Goal: Task Accomplishment & Management: Manage account settings

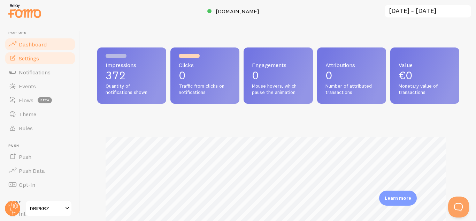
click at [35, 60] on span "Settings" at bounding box center [29, 58] width 20 height 7
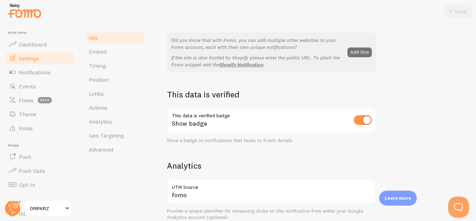
scroll to position [232, 0]
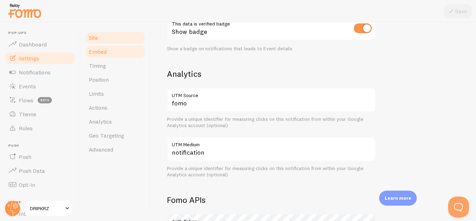
click at [104, 53] on span "Embed" at bounding box center [98, 51] width 18 height 7
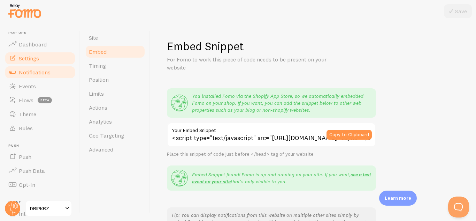
click at [30, 69] on span "Notifications" at bounding box center [35, 72] width 32 height 7
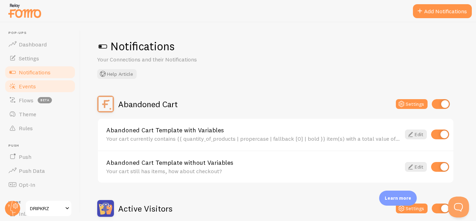
click at [29, 87] on span "Events" at bounding box center [27, 86] width 17 height 7
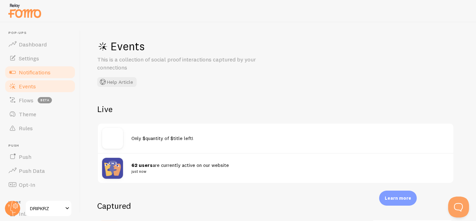
click at [34, 75] on span "Notifications" at bounding box center [35, 72] width 32 height 7
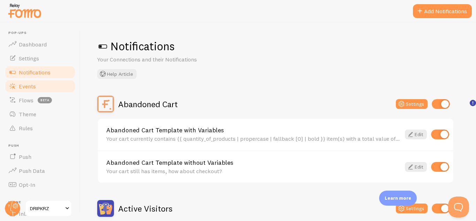
click at [34, 91] on link "Events" at bounding box center [40, 86] width 72 height 14
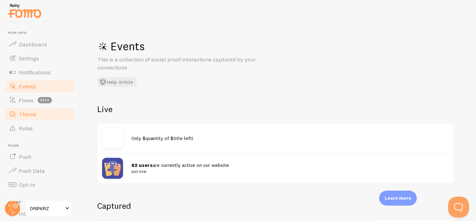
click at [31, 112] on span "Theme" at bounding box center [27, 114] width 17 height 7
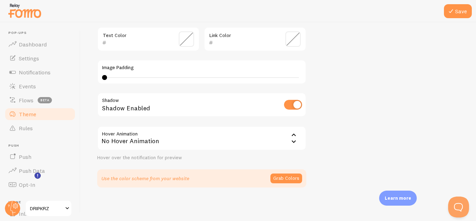
scroll to position [81, 0]
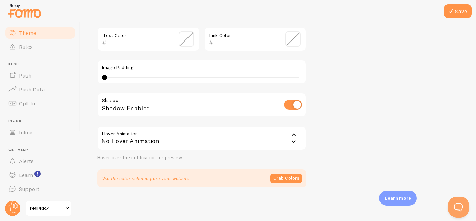
click at [49, 207] on span "DRIPKRZ" at bounding box center [46, 208] width 33 height 8
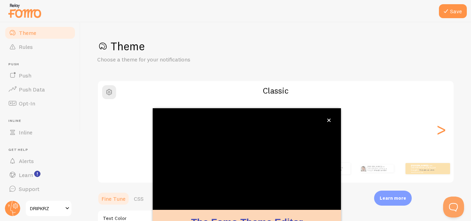
scroll to position [77, 0]
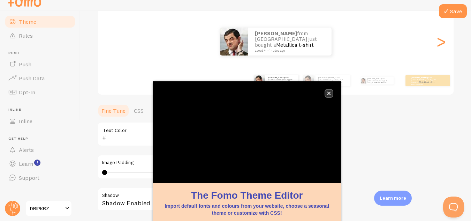
click at [329, 93] on icon "close," at bounding box center [328, 93] width 3 height 3
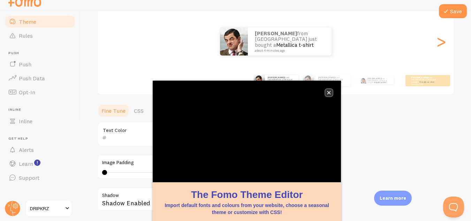
click at [331, 93] on icon "close," at bounding box center [329, 93] width 4 height 4
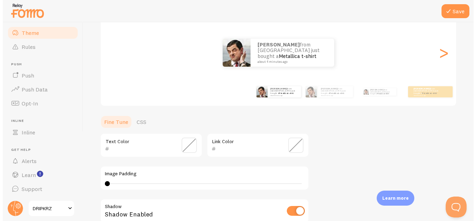
scroll to position [0, 0]
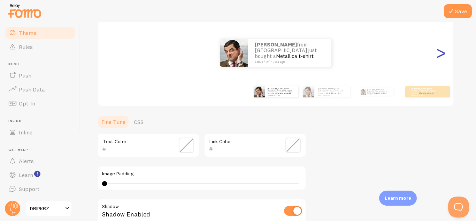
click at [437, 57] on div ">" at bounding box center [441, 53] width 8 height 50
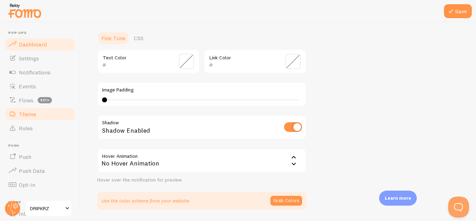
click at [30, 45] on span "Dashboard" at bounding box center [33, 44] width 28 height 7
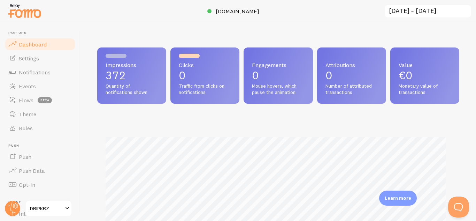
click at [433, 14] on input "[DATE] ~ [DATE]" at bounding box center [428, 11] width 88 height 14
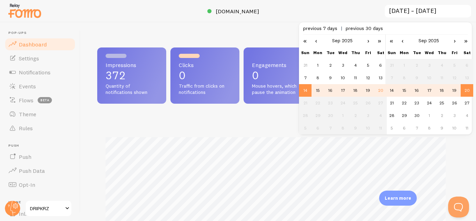
click at [332, 30] on span "previous 7 days" at bounding box center [324, 28] width 43 height 6
type input "[DATE] ~ [DATE]"
click at [256, 33] on div "Impressions 372 Quantity of notifications shown Clicks 0 Traffic from clicks on…" at bounding box center [279, 121] width 396 height 198
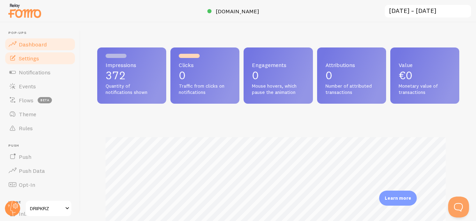
click at [46, 58] on link "Settings" at bounding box center [40, 58] width 72 height 14
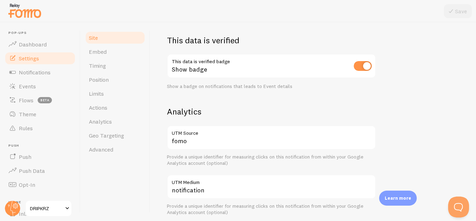
scroll to position [195, 0]
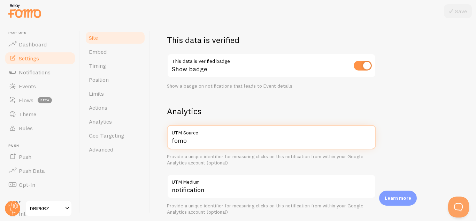
click at [233, 137] on input "fomo" at bounding box center [271, 137] width 209 height 24
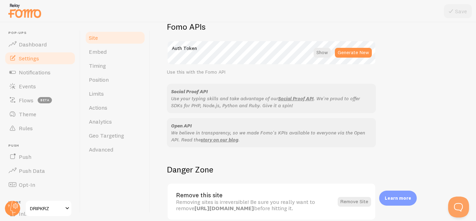
scroll to position [437, 0]
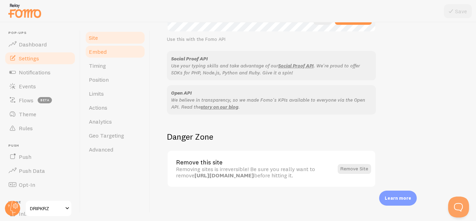
click at [120, 55] on link "Embed" at bounding box center [115, 52] width 61 height 14
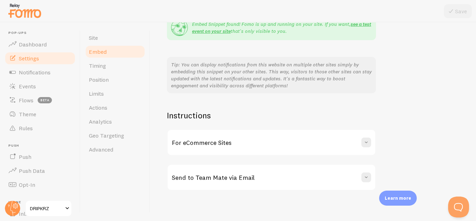
scroll to position [153, 0]
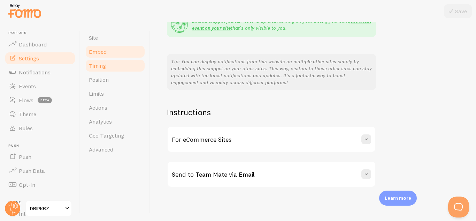
click at [119, 64] on link "Timing" at bounding box center [115, 66] width 61 height 14
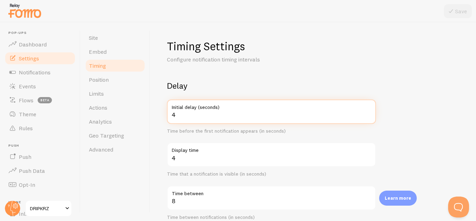
click at [367, 113] on input "4" at bounding box center [271, 111] width 209 height 24
type input "5"
click at [367, 113] on input "5" at bounding box center [271, 111] width 209 height 24
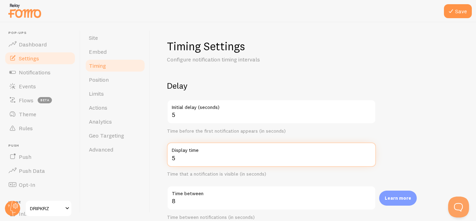
type input "5"
click at [368, 155] on input "5" at bounding box center [271, 154] width 209 height 24
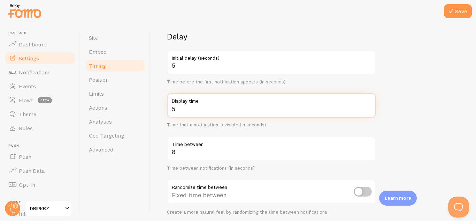
scroll to position [60, 0]
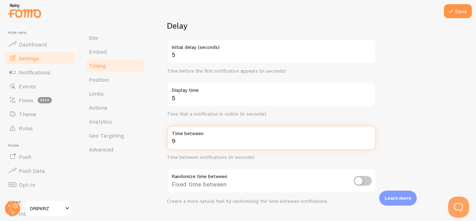
click at [368, 138] on input "9" at bounding box center [271, 137] width 209 height 24
type input "10"
click at [368, 138] on input "10" at bounding box center [271, 137] width 209 height 24
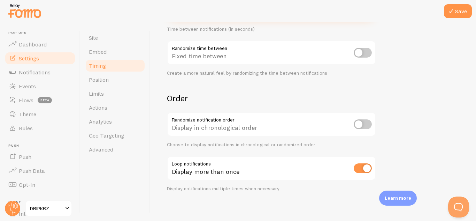
scroll to position [192, 0]
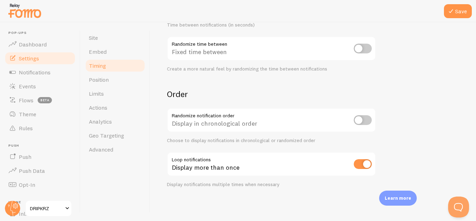
click at [398, 105] on form "Delay 5 Initial delay (seconds) Time before the first notification appears (in …" at bounding box center [313, 37] width 292 height 299
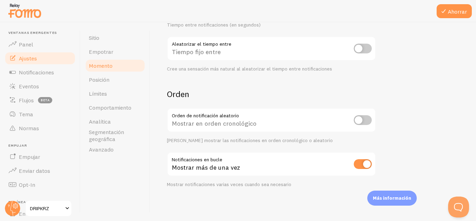
click at [409, 68] on form "Demora 5 Retraso inicial (segundos) Tiempo antes de que aparezca la primera not…" at bounding box center [313, 37] width 292 height 299
click at [362, 161] on input "checkbox" at bounding box center [363, 164] width 18 height 10
checkbox input "false"
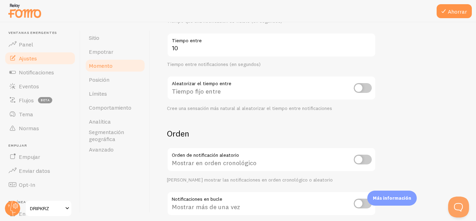
scroll to position [152, 0]
click at [369, 86] on input "checkbox" at bounding box center [363, 88] width 18 height 10
checkbox input "true"
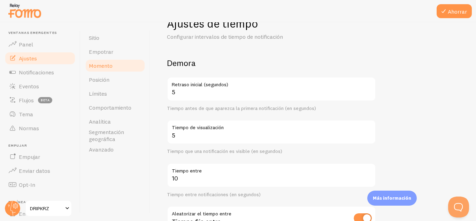
scroll to position [21, 0]
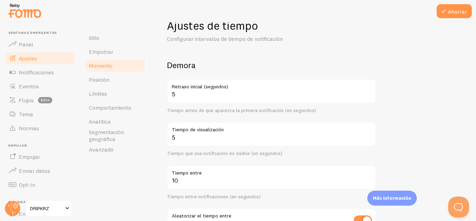
click at [120, 82] on link "Posición" at bounding box center [115, 80] width 61 height 14
click at [439, 8] on button "Ahorrar" at bounding box center [454, 11] width 35 height 14
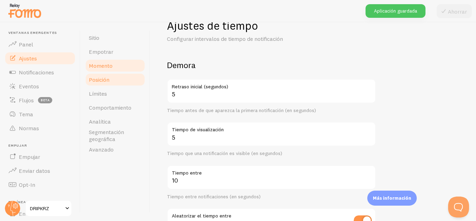
click at [92, 85] on link "Posición" at bounding box center [115, 80] width 61 height 14
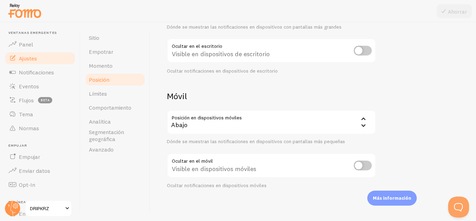
scroll to position [105, 0]
click at [262, 117] on div "Abajo" at bounding box center [271, 120] width 209 height 24
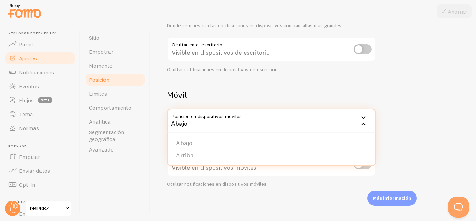
click at [262, 117] on div "Abajo" at bounding box center [271, 120] width 209 height 24
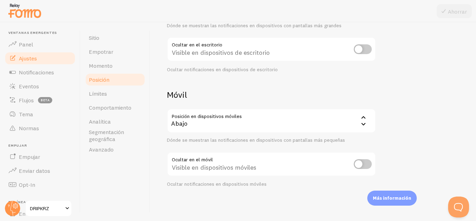
scroll to position [105, 0]
click at [121, 95] on link "Límites" at bounding box center [115, 93] width 61 height 14
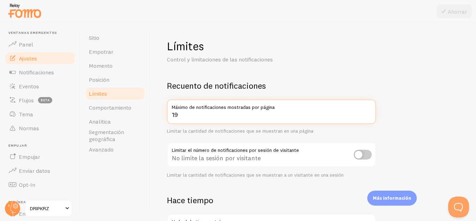
click at [367, 117] on input "19" at bounding box center [271, 111] width 209 height 24
click at [367, 117] on input "18" at bounding box center [271, 111] width 209 height 24
click at [367, 117] on input "17" at bounding box center [271, 111] width 209 height 24
click at [367, 117] on input "16" at bounding box center [271, 111] width 209 height 24
click at [367, 117] on input "15" at bounding box center [271, 111] width 209 height 24
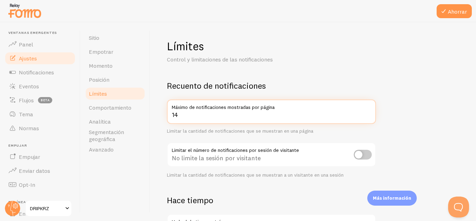
click at [367, 117] on input "14" at bounding box center [271, 111] width 209 height 24
click at [367, 117] on input "13" at bounding box center [271, 111] width 209 height 24
click at [367, 117] on input "12" at bounding box center [271, 111] width 209 height 24
click at [367, 117] on input "11" at bounding box center [271, 111] width 209 height 24
click at [367, 117] on input "10" at bounding box center [271, 111] width 209 height 24
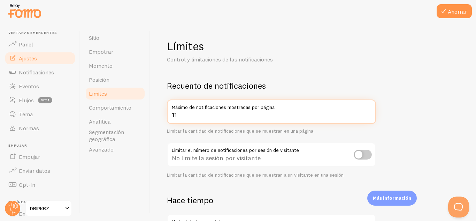
click at [368, 112] on input "11" at bounding box center [271, 111] width 209 height 24
click at [368, 112] on input "12" at bounding box center [271, 111] width 209 height 24
click at [368, 112] on input "13" at bounding box center [271, 111] width 209 height 24
click at [368, 112] on input "14" at bounding box center [271, 111] width 209 height 24
click at [368, 112] on input "15" at bounding box center [271, 111] width 209 height 24
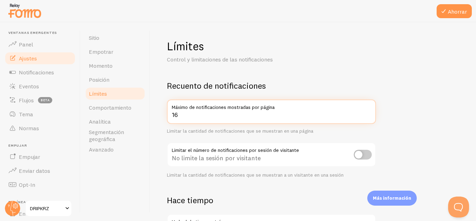
click at [368, 112] on input "16" at bounding box center [271, 111] width 209 height 24
click at [368, 112] on input "17" at bounding box center [271, 111] width 209 height 24
click at [368, 112] on input "18" at bounding box center [271, 111] width 209 height 24
click at [368, 112] on input "19" at bounding box center [271, 111] width 209 height 24
type input "20"
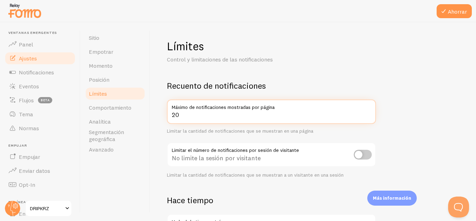
click at [368, 112] on input "20" at bounding box center [271, 111] width 209 height 24
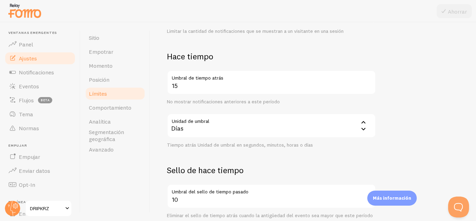
scroll to position [144, 0]
click at [365, 121] on icon at bounding box center [363, 121] width 8 height 8
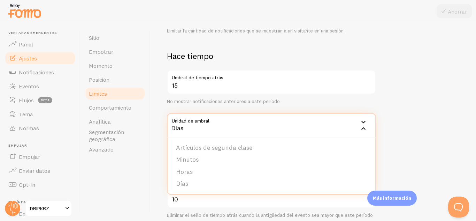
click at [365, 121] on icon at bounding box center [363, 122] width 4 height 2
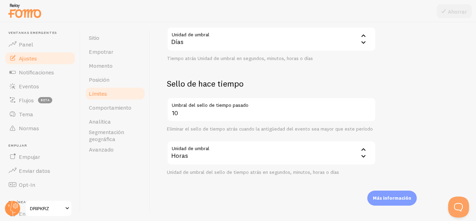
scroll to position [231, 0]
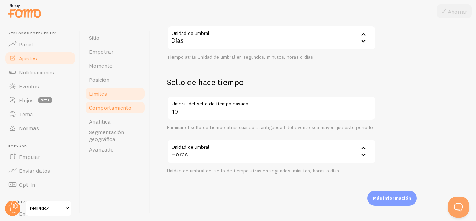
click at [120, 102] on link "Comportamiento" at bounding box center [115, 107] width 61 height 14
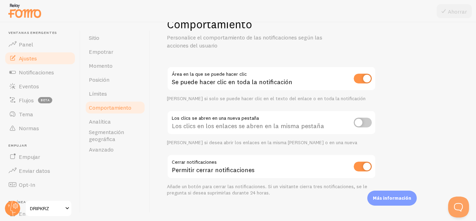
scroll to position [30, 0]
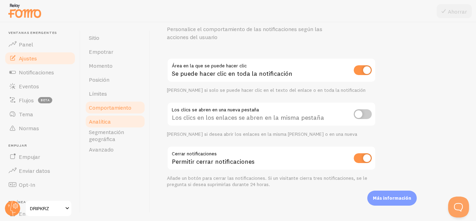
click at [140, 118] on link "Analítica" at bounding box center [115, 121] width 61 height 14
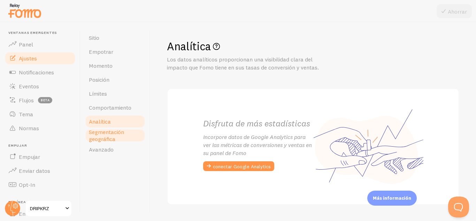
click at [126, 132] on span "Segmentación geográfica" at bounding box center [115, 135] width 53 height 14
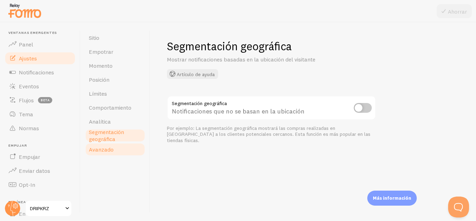
click at [121, 148] on link "Avanzado" at bounding box center [115, 149] width 61 height 14
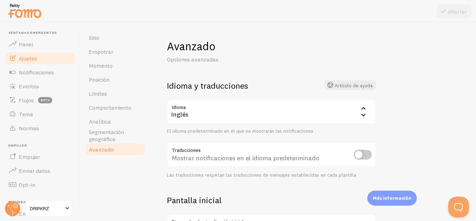
click at [207, 120] on div "Inglés" at bounding box center [271, 111] width 209 height 24
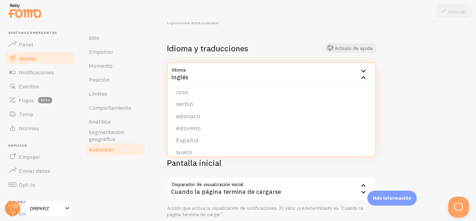
scroll to position [287, 0]
click at [192, 121] on font "Español" at bounding box center [187, 122] width 23 height 8
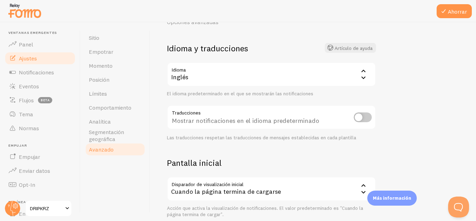
click at [213, 77] on div "Inglés" at bounding box center [271, 74] width 209 height 24
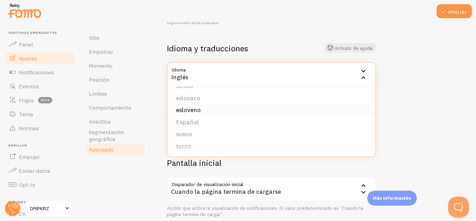
scroll to position [66, 0]
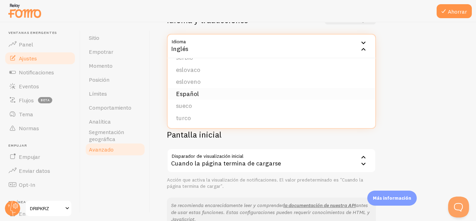
click at [190, 97] on font "Español" at bounding box center [187, 94] width 23 height 8
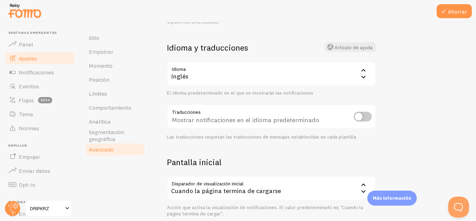
scroll to position [38, 0]
click at [452, 8] on font "Ahorrar" at bounding box center [457, 11] width 19 height 7
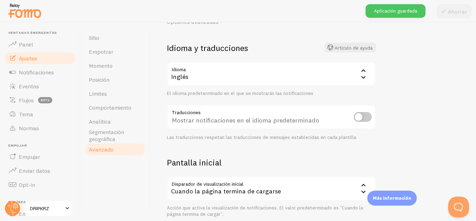
click at [305, 67] on div "Inglés" at bounding box center [271, 74] width 209 height 24
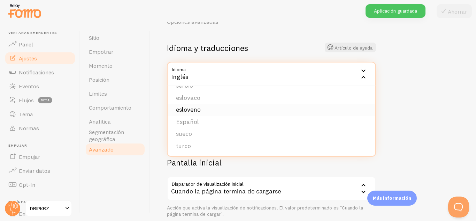
click at [229, 106] on li "esloveno" at bounding box center [272, 110] width 208 height 12
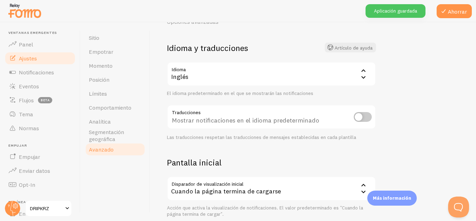
click at [201, 78] on div "Inglés" at bounding box center [271, 74] width 209 height 24
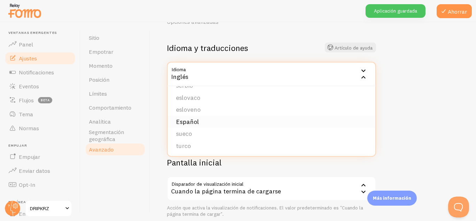
click at [188, 116] on li "Español" at bounding box center [272, 122] width 208 height 12
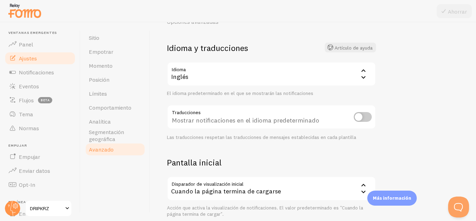
click at [201, 75] on div "Inglés" at bounding box center [271, 74] width 209 height 24
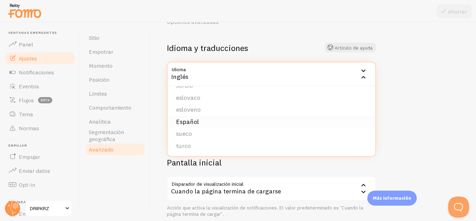
click at [185, 120] on font "Español" at bounding box center [187, 121] width 23 height 8
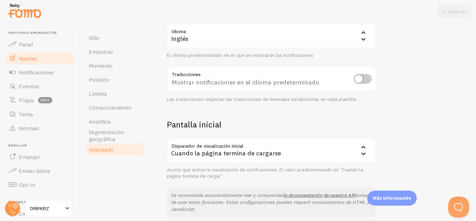
scroll to position [76, 0]
click at [363, 78] on input "checkbox" at bounding box center [363, 79] width 18 height 10
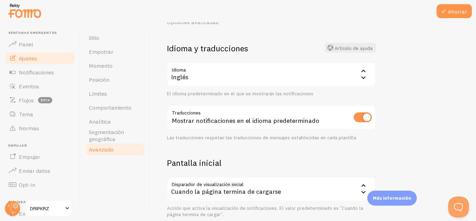
scroll to position [37, 0]
click at [331, 74] on div "Inglés" at bounding box center [271, 74] width 209 height 24
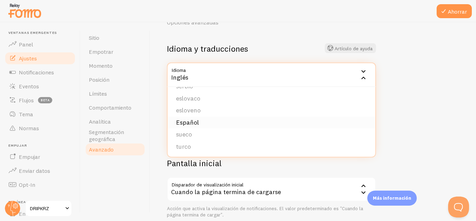
click at [215, 120] on li "Español" at bounding box center [272, 122] width 208 height 12
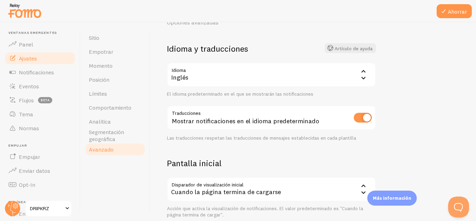
scroll to position [39, 0]
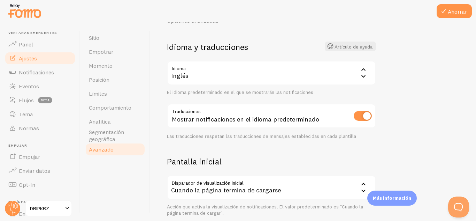
click at [356, 114] on input "checkbox" at bounding box center [363, 116] width 18 height 10
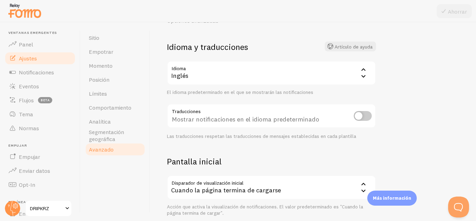
click at [371, 114] on input "checkbox" at bounding box center [363, 116] width 18 height 10
checkbox input "true"
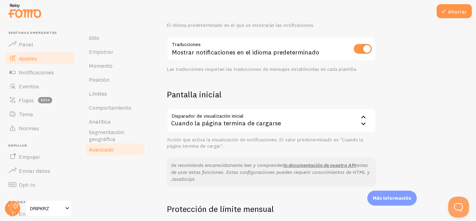
scroll to position [106, 0]
click at [348, 121] on div "Cuando la página termina de cargarse" at bounding box center [271, 120] width 209 height 24
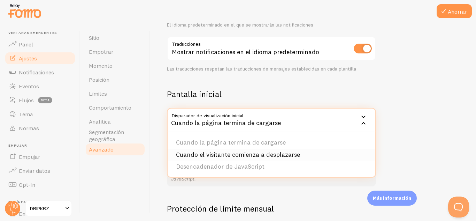
click at [295, 151] on font "Cuando el visitante comienza a desplazarse" at bounding box center [238, 154] width 124 height 8
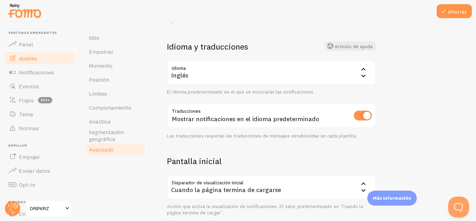
scroll to position [39, 0]
click at [448, 10] on font "Ahorrar" at bounding box center [457, 11] width 19 height 7
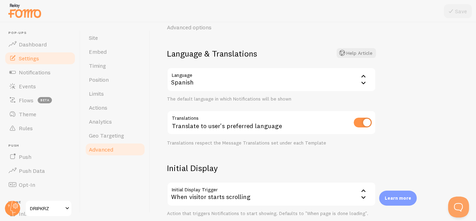
scroll to position [33, 0]
click at [357, 120] on input "checkbox" at bounding box center [363, 122] width 18 height 10
checkbox input "false"
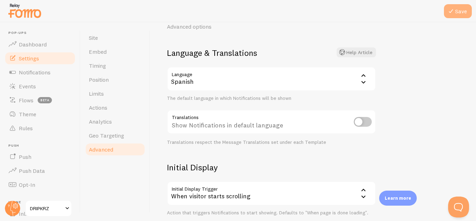
click at [451, 9] on icon at bounding box center [451, 11] width 8 height 8
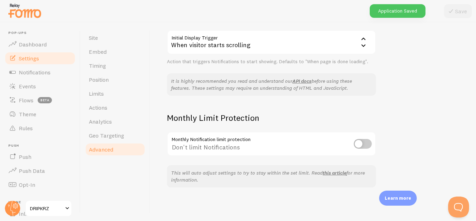
scroll to position [0, 0]
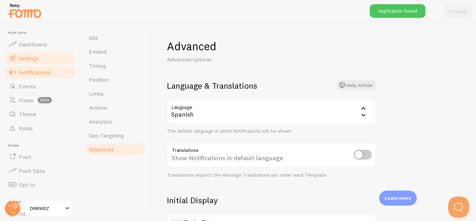
click at [46, 70] on span "Notifications" at bounding box center [35, 72] width 32 height 7
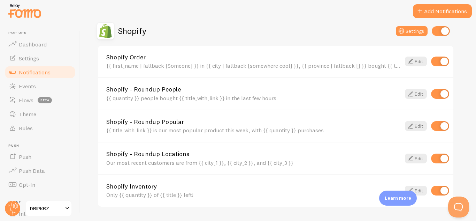
scroll to position [231, 0]
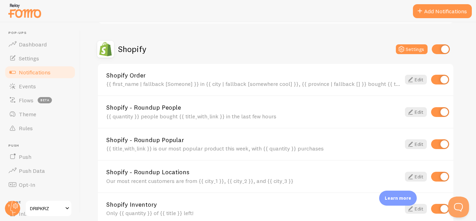
click at [435, 47] on input "checkbox" at bounding box center [441, 49] width 18 height 10
checkbox input "false"
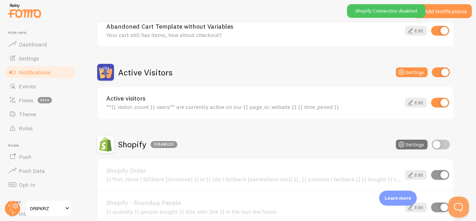
scroll to position [112, 0]
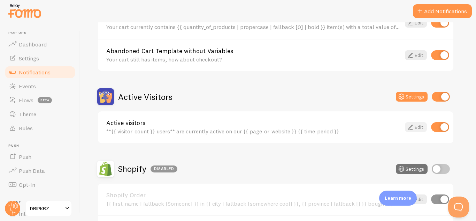
click at [419, 127] on link "Edit" at bounding box center [416, 127] width 22 height 10
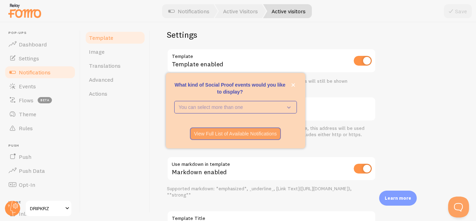
scroll to position [283, 0]
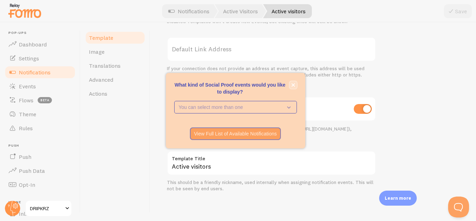
click at [294, 82] on button "close," at bounding box center [293, 84] width 7 height 7
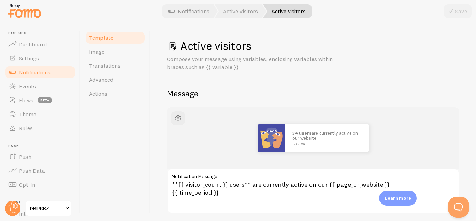
scroll to position [0, 0]
click at [124, 64] on link "Translations" at bounding box center [115, 66] width 61 height 14
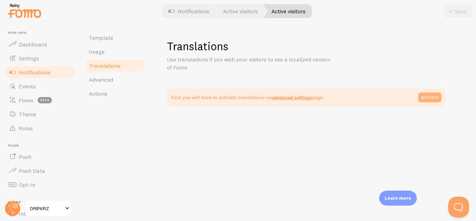
click at [433, 96] on link "activate" at bounding box center [429, 97] width 23 height 10
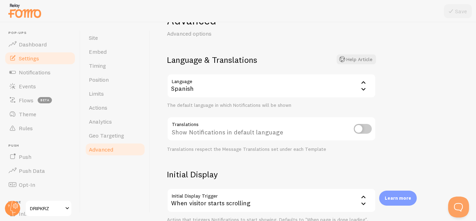
scroll to position [29, 0]
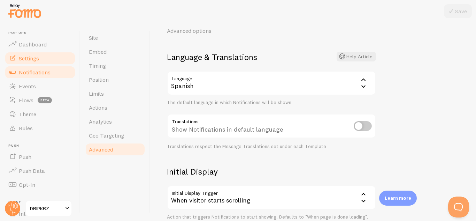
click at [36, 74] on span "Notifications" at bounding box center [35, 72] width 32 height 7
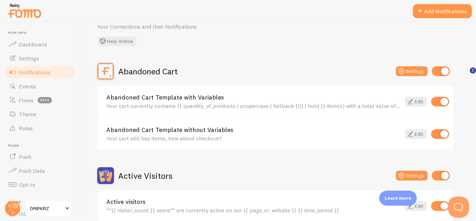
scroll to position [34, 0]
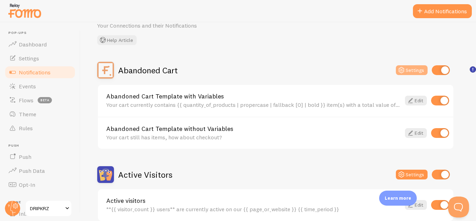
click at [404, 73] on icon at bounding box center [401, 70] width 8 height 8
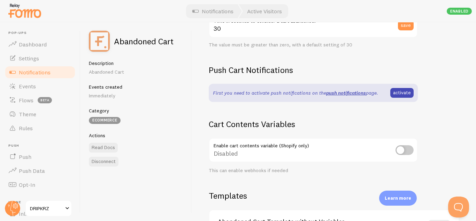
scroll to position [175, 0]
click at [46, 87] on link "Events" at bounding box center [40, 86] width 72 height 14
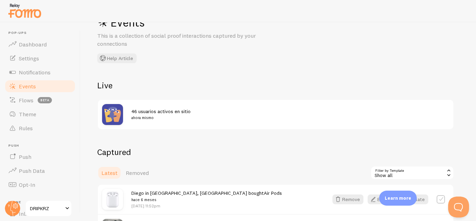
scroll to position [24, 0]
click at [146, 111] on span "46 usuarios activos en sitio ahora mismo" at bounding box center [286, 114] width 310 height 13
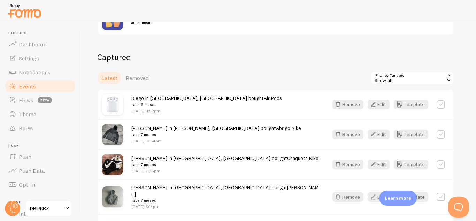
scroll to position [118, 0]
click at [25, 101] on span "Flows" at bounding box center [26, 100] width 15 height 7
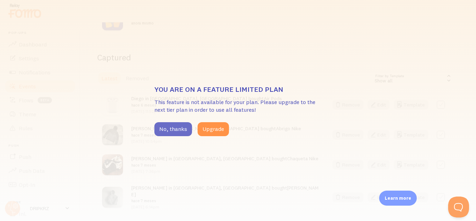
click at [177, 126] on button "No, thanks" at bounding box center [173, 129] width 38 height 14
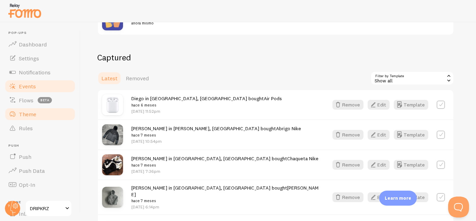
click at [51, 112] on link "Theme" at bounding box center [40, 114] width 72 height 14
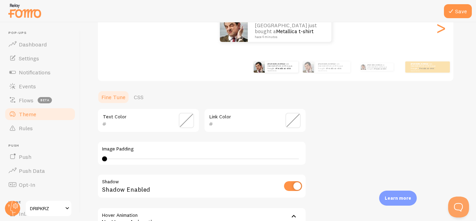
scroll to position [121, 0]
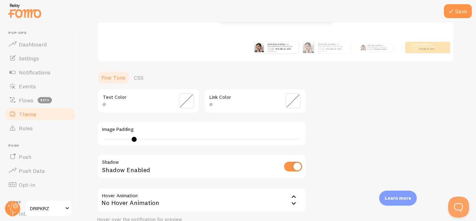
drag, startPoint x: 107, startPoint y: 139, endPoint x: 156, endPoint y: 139, distance: 49.2
click at [137, 139] on div at bounding box center [134, 139] width 5 height 5
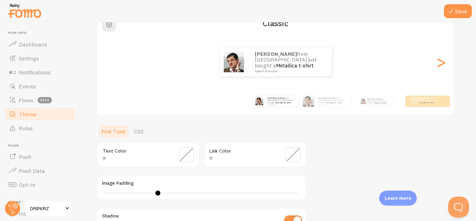
scroll to position [67, 0]
drag, startPoint x: 155, startPoint y: 192, endPoint x: 90, endPoint y: 190, distance: 64.5
click at [90, 190] on div "Save Theme Choose a theme for your notifications Classic José from Spain just b…" at bounding box center [279, 121] width 396 height 198
type input "0"
drag, startPoint x: 157, startPoint y: 194, endPoint x: 90, endPoint y: 196, distance: 66.6
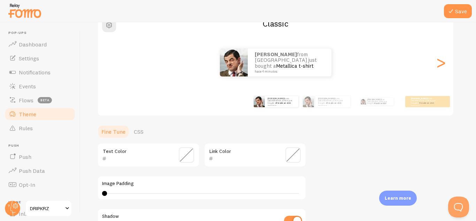
click at [90, 196] on div "Save Theme Choose a theme for your notifications Classic José from Spain just b…" at bounding box center [279, 121] width 396 height 198
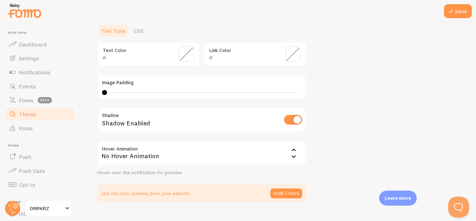
scroll to position [168, 0]
click at [201, 157] on div "No Hover Animation" at bounding box center [201, 152] width 209 height 24
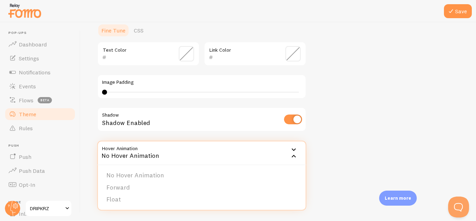
click at [192, 156] on div "No Hover Animation" at bounding box center [201, 152] width 209 height 24
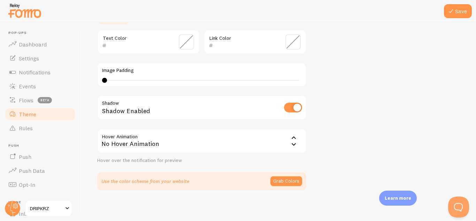
scroll to position [180, 0]
click at [274, 183] on button "Grab Colors" at bounding box center [287, 181] width 32 height 10
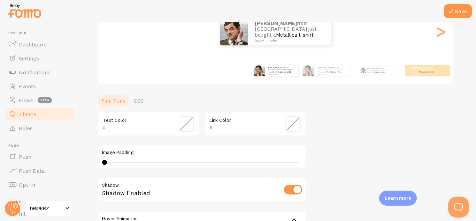
scroll to position [56, 0]
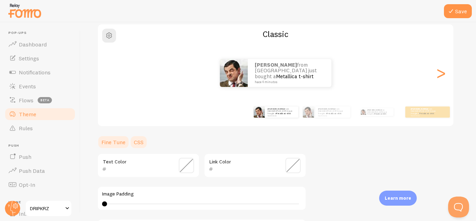
click at [140, 144] on link "CSS" at bounding box center [139, 142] width 18 height 14
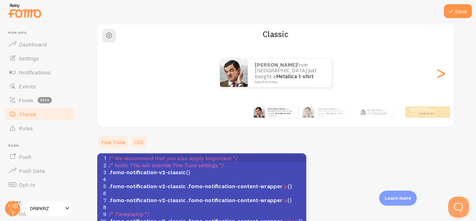
click at [116, 142] on link "Fine Tune" at bounding box center [113, 142] width 32 height 14
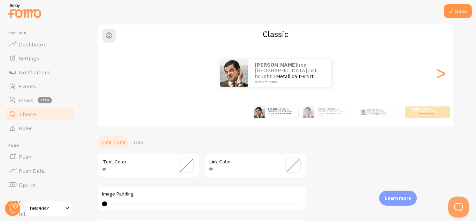
scroll to position [0, 0]
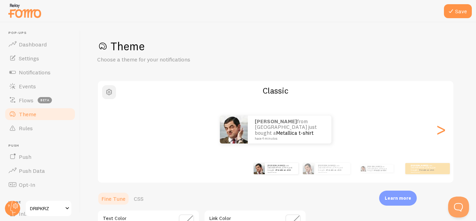
click at [115, 93] on button "button" at bounding box center [109, 92] width 14 height 14
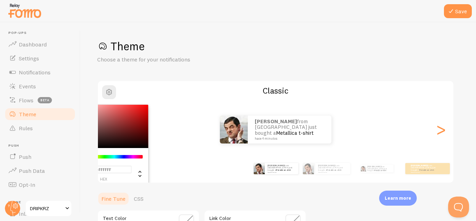
click at [431, 131] on div "José from Spain just bought a Metallica t-shirt hace 4 minutos" at bounding box center [276, 129] width 356 height 28
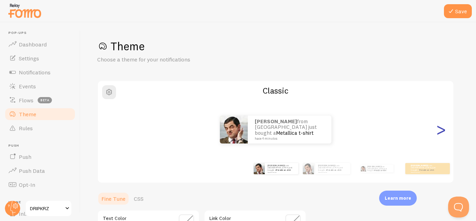
click at [441, 132] on div ">" at bounding box center [441, 129] width 8 height 50
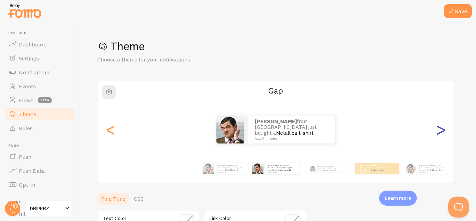
click at [441, 132] on div ">" at bounding box center [441, 129] width 8 height 50
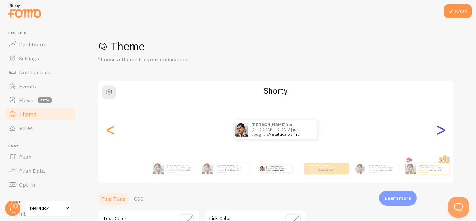
click at [441, 132] on div ">" at bounding box center [441, 129] width 8 height 50
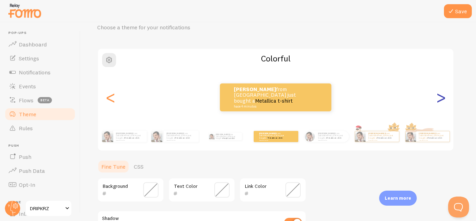
scroll to position [32, 0]
click at [441, 104] on div ">" at bounding box center [441, 97] width 8 height 50
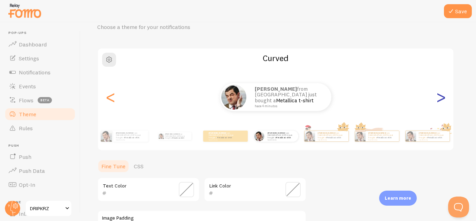
click at [442, 100] on div ">" at bounding box center [441, 97] width 8 height 50
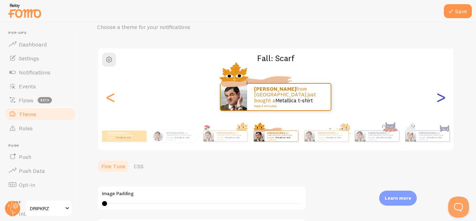
type input "0"
click at [442, 100] on div ">" at bounding box center [441, 97] width 8 height 50
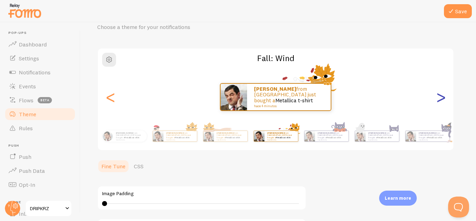
click at [442, 100] on div ">" at bounding box center [441, 97] width 8 height 50
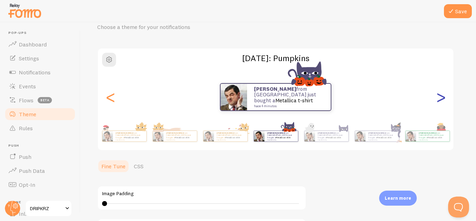
click at [442, 100] on div ">" at bounding box center [441, 97] width 8 height 50
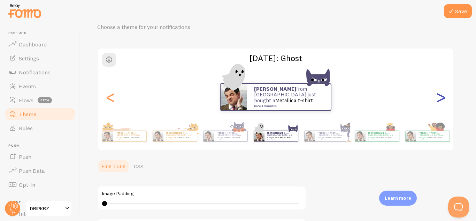
click at [442, 100] on div ">" at bounding box center [441, 97] width 8 height 50
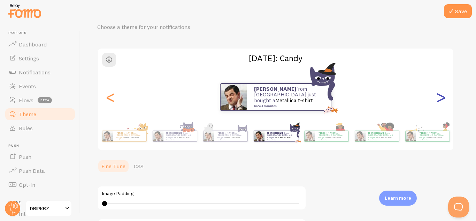
click at [442, 100] on div ">" at bounding box center [441, 97] width 8 height 50
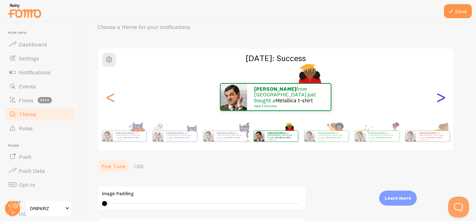
click at [442, 100] on div ">" at bounding box center [441, 97] width 8 height 50
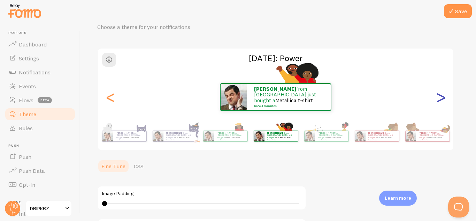
click at [441, 101] on div ">" at bounding box center [441, 97] width 8 height 50
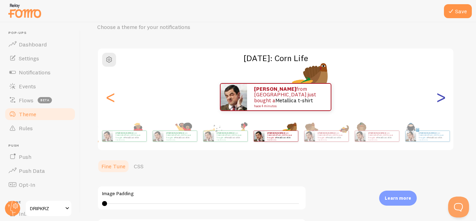
click at [441, 102] on div ">" at bounding box center [441, 97] width 8 height 50
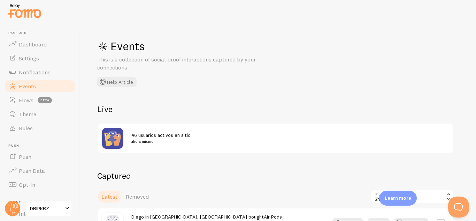
scroll to position [70, 0]
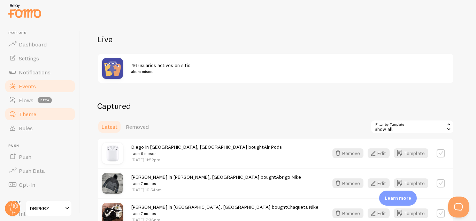
click at [36, 116] on link "Theme" at bounding box center [40, 114] width 72 height 14
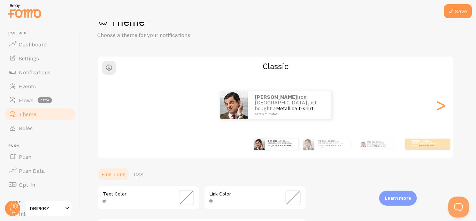
scroll to position [29, 0]
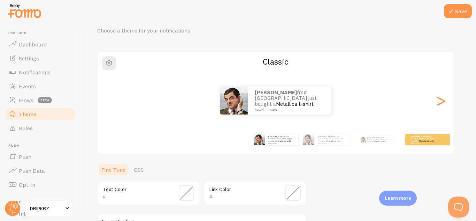
click at [412, 143] on small "hace 4 minutos" at bounding box center [424, 142] width 27 height 1
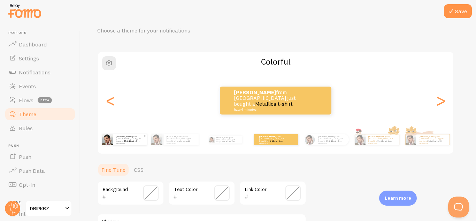
click at [131, 139] on link "Metallica t-shirt" at bounding box center [131, 140] width 15 height 3
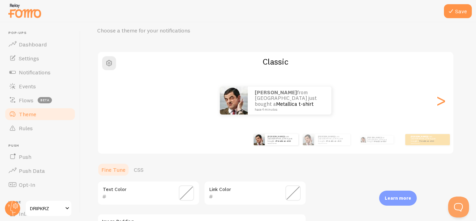
click at [108, 73] on div "Classic José from Spain just bought a Metallica t-shirt hace 4 minutos José fro…" at bounding box center [275, 102] width 357 height 103
click at [108, 65] on span "button" at bounding box center [109, 63] width 8 height 8
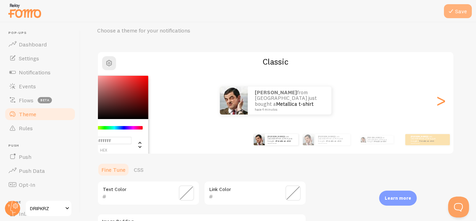
click at [458, 8] on button "Save" at bounding box center [458, 11] width 28 height 14
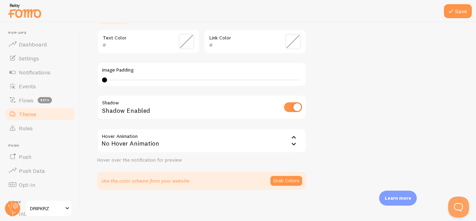
scroll to position [183, 0]
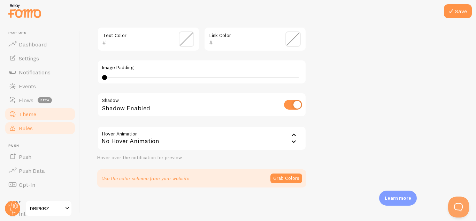
click at [34, 129] on link "Rules" at bounding box center [40, 128] width 72 height 14
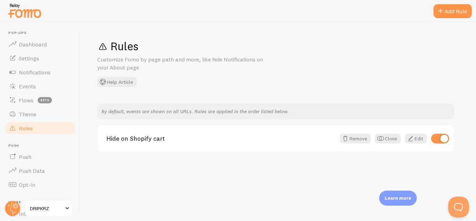
scroll to position [81, 0]
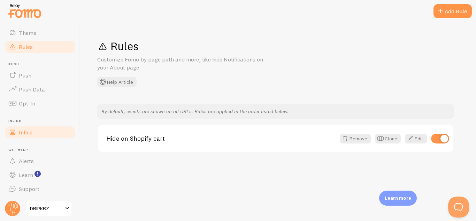
click at [33, 135] on link "Inline" at bounding box center [40, 132] width 72 height 14
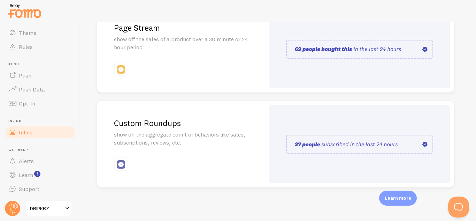
scroll to position [201, 0]
click at [299, 121] on div at bounding box center [359, 144] width 181 height 78
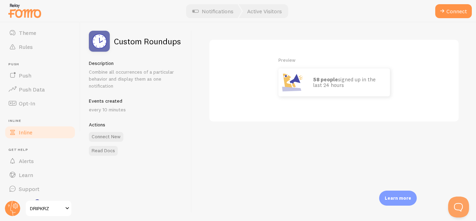
scroll to position [52, 0]
click at [37, 128] on link "Opt-In" at bounding box center [40, 132] width 72 height 14
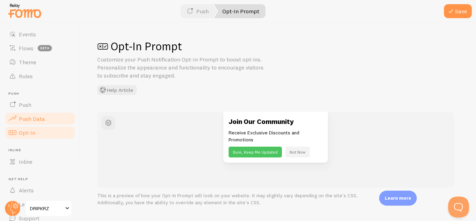
click at [41, 120] on span "Push Data" at bounding box center [32, 118] width 26 height 7
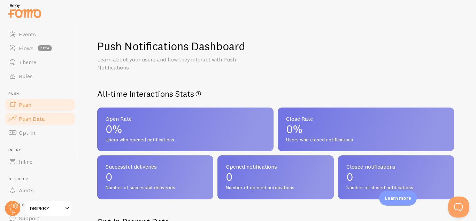
click at [35, 108] on link "Push" at bounding box center [40, 105] width 72 height 14
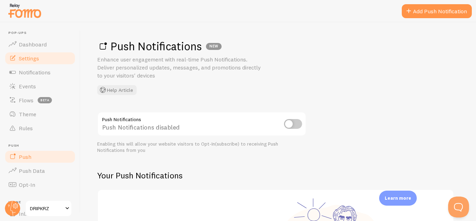
click at [38, 61] on span "Settings" at bounding box center [29, 58] width 20 height 7
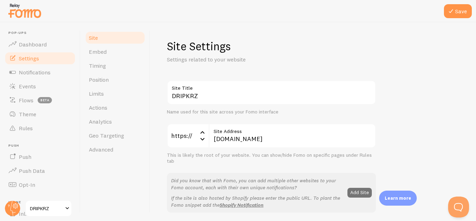
click at [38, 61] on span "Settings" at bounding box center [29, 58] width 20 height 7
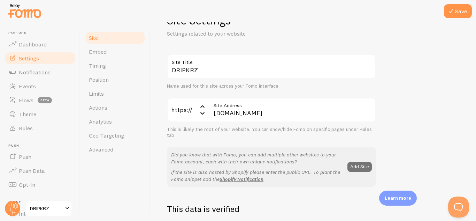
scroll to position [26, 0]
click at [115, 57] on link "Embed" at bounding box center [115, 52] width 61 height 14
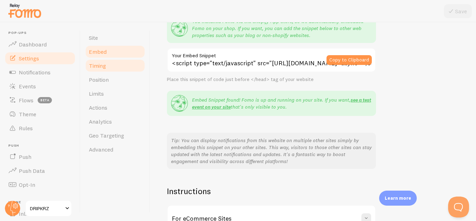
scroll to position [74, 0]
click at [110, 59] on link "Timing" at bounding box center [115, 66] width 61 height 14
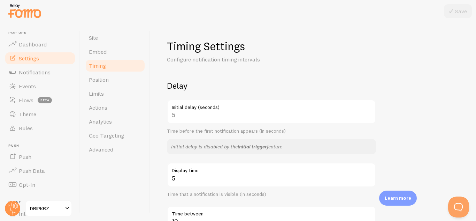
scroll to position [212, 0]
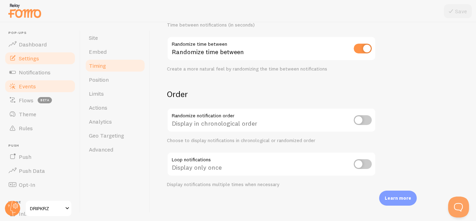
click at [40, 84] on link "Events" at bounding box center [40, 86] width 72 height 14
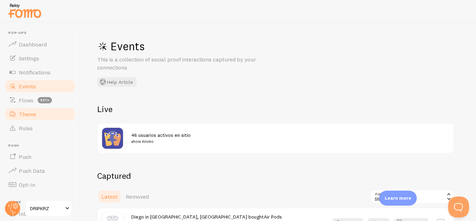
click at [43, 109] on link "Theme" at bounding box center [40, 114] width 72 height 14
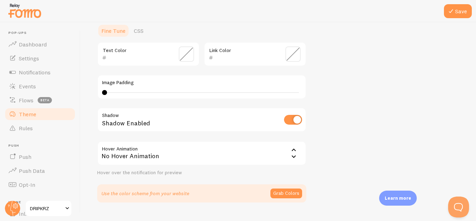
scroll to position [168, 0]
